Goal: Transaction & Acquisition: Purchase product/service

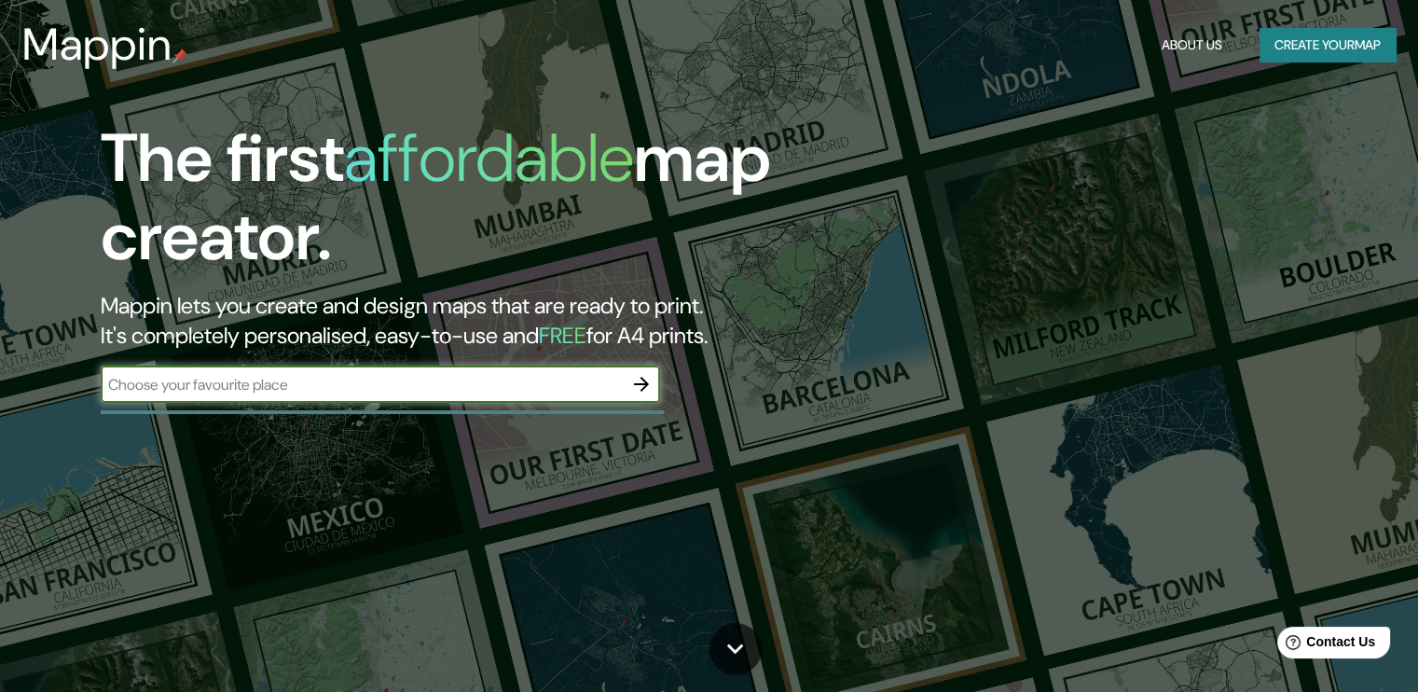
click at [309, 381] on input "text" at bounding box center [362, 384] width 522 height 21
click at [225, 383] on input "text" at bounding box center [362, 384] width 522 height 21
type input "[GEOGRAPHIC_DATA]"
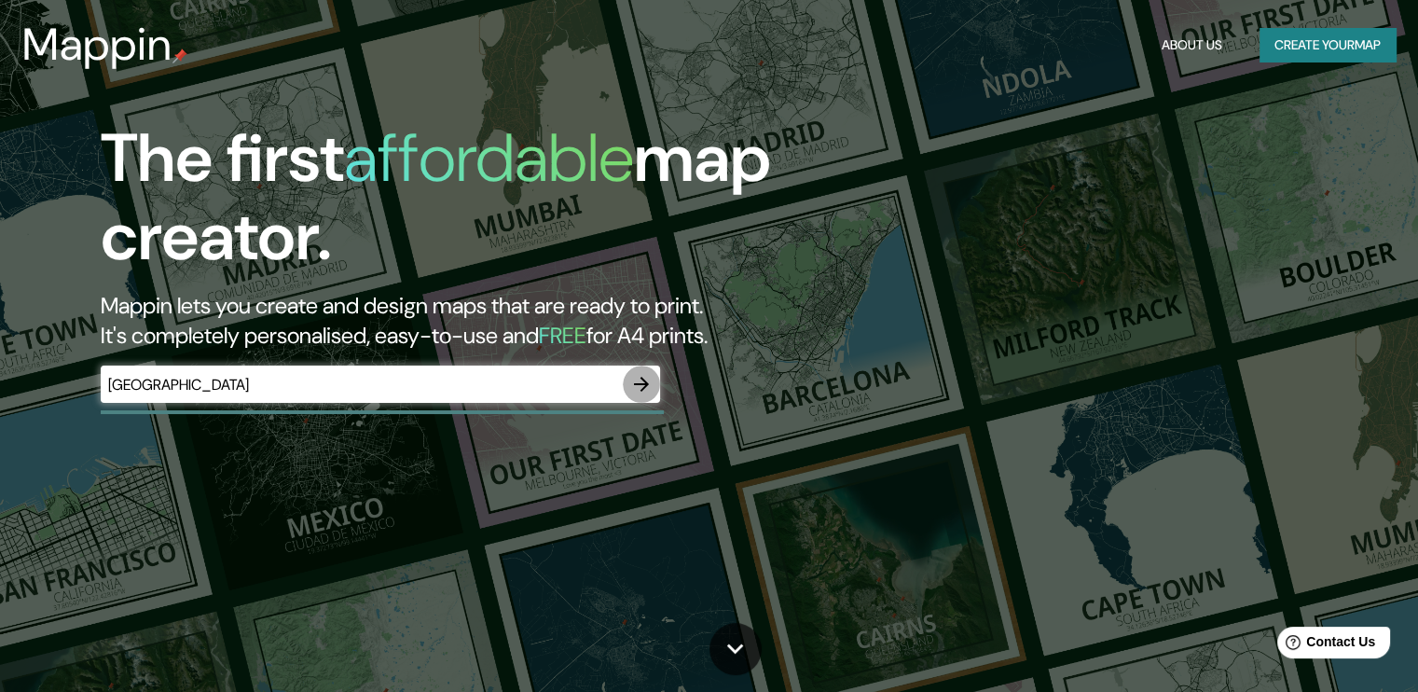
click at [639, 381] on icon "button" at bounding box center [641, 384] width 22 height 22
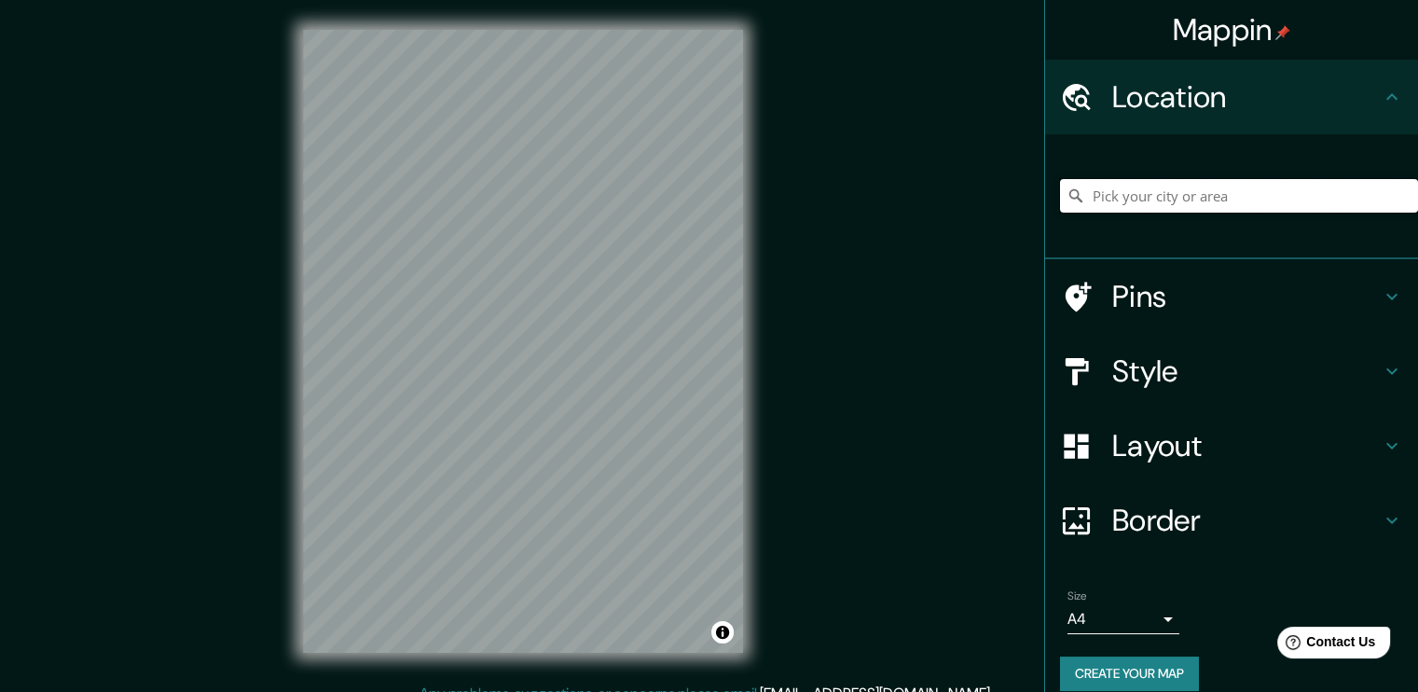
click at [1167, 205] on input "Pick your city or area" at bounding box center [1239, 196] width 358 height 34
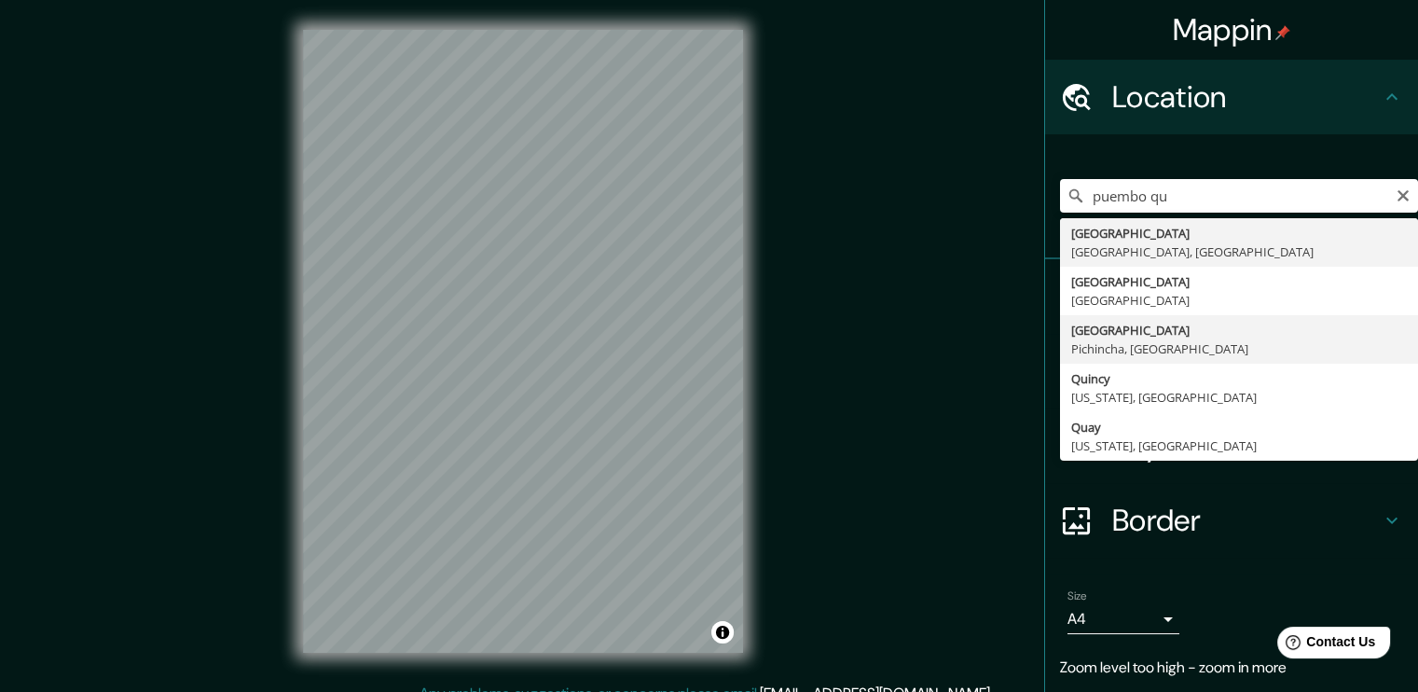
type input "[GEOGRAPHIC_DATA], [GEOGRAPHIC_DATA], [GEOGRAPHIC_DATA]"
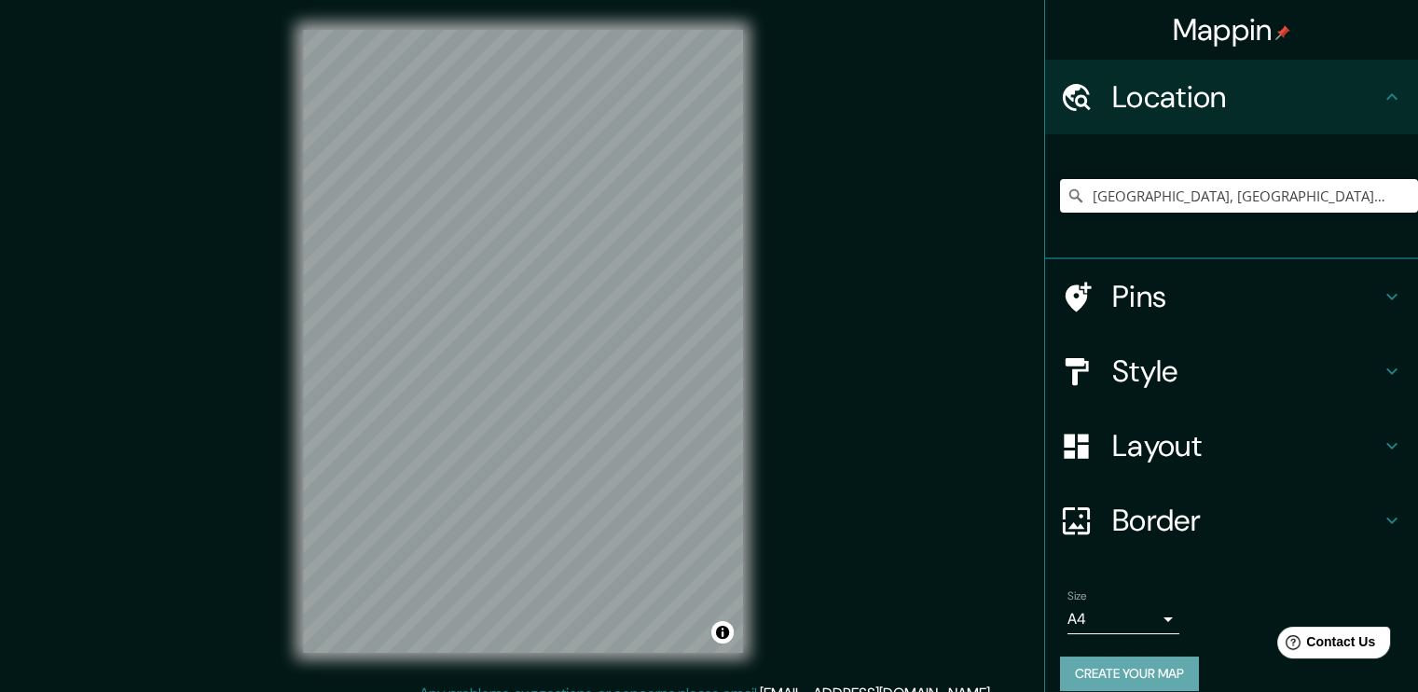
click at [1145, 666] on button "Create your map" at bounding box center [1129, 673] width 139 height 35
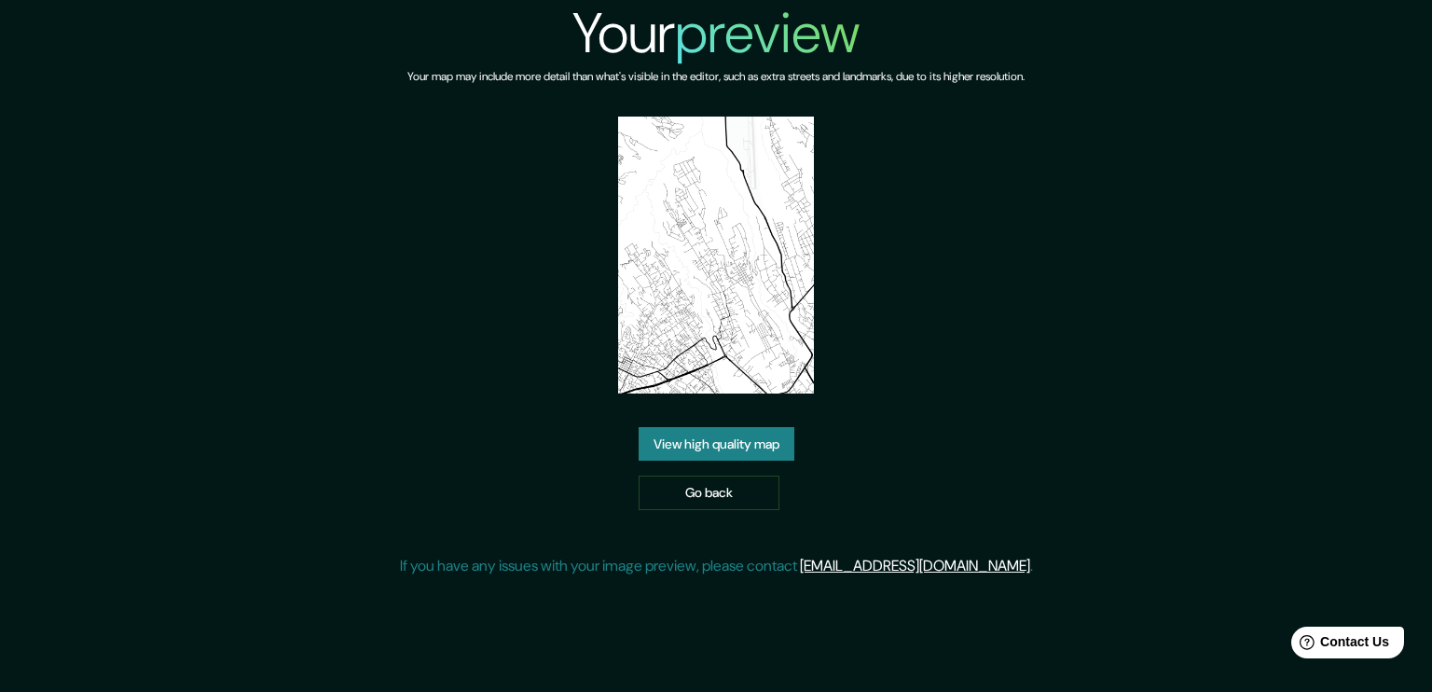
drag, startPoint x: 683, startPoint y: 238, endPoint x: 1052, endPoint y: 283, distance: 372.1
click at [1033, 283] on div "Your preview Your map may include more detail than what's visible in the editor…" at bounding box center [716, 296] width 633 height 592
click at [739, 447] on link "View high quality map" at bounding box center [717, 444] width 156 height 35
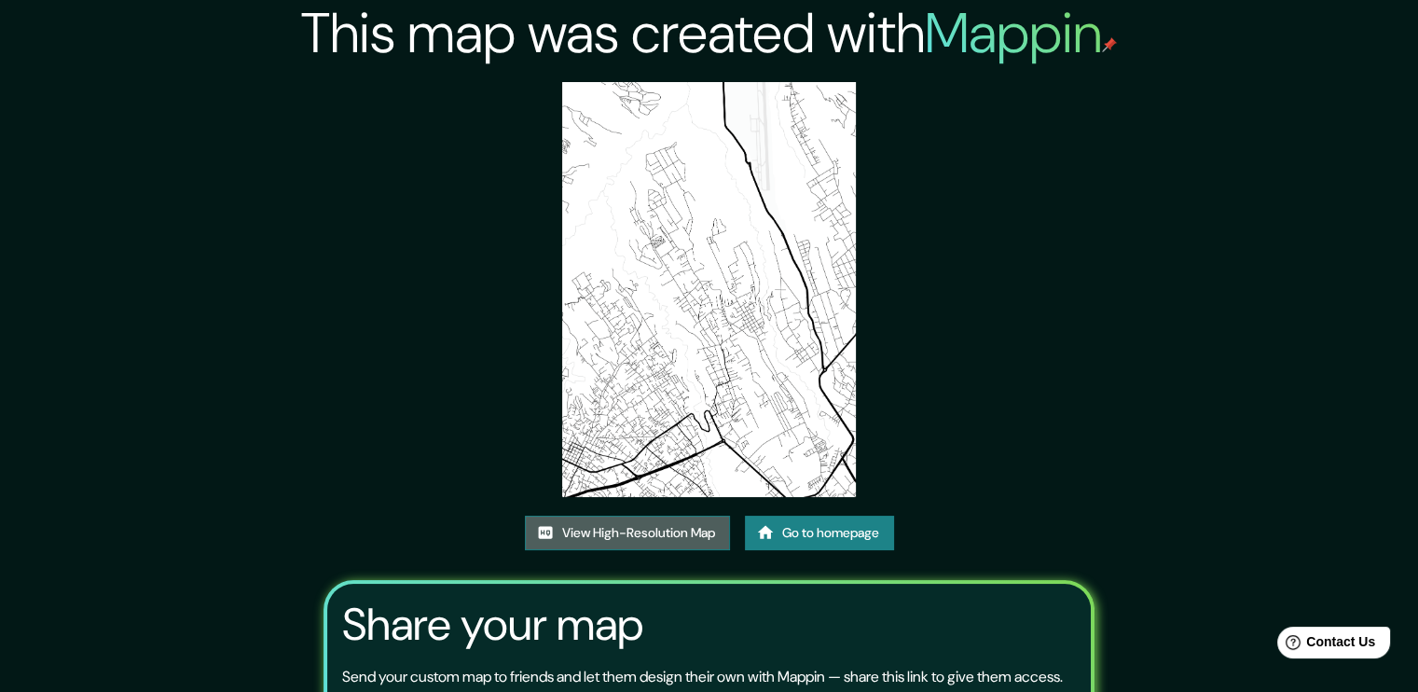
click at [671, 535] on link "View High-Resolution Map" at bounding box center [627, 533] width 205 height 35
